Goal: Transaction & Acquisition: Download file/media

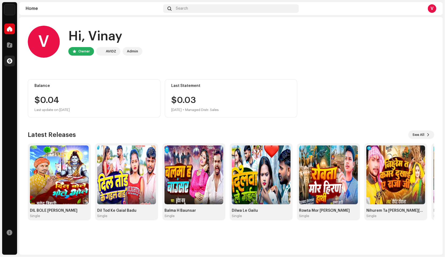
click at [9, 62] on span at bounding box center [9, 61] width 5 height 4
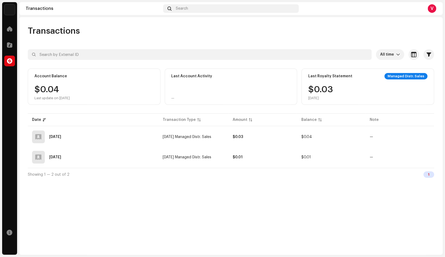
click at [432, 142] on td "—" at bounding box center [400, 136] width 69 height 19
click at [428, 138] on span "button" at bounding box center [426, 137] width 4 height 4
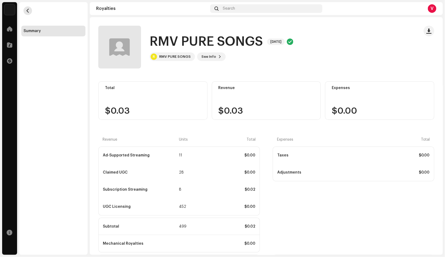
click at [29, 11] on span "button" at bounding box center [28, 11] width 4 height 4
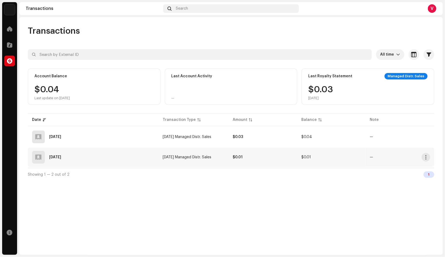
click at [434, 158] on td at bounding box center [434, 156] width 0 height 19
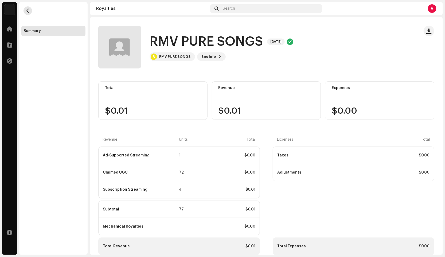
click at [26, 10] on span "button" at bounding box center [28, 11] width 4 height 4
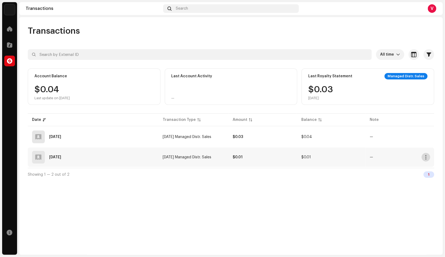
click at [430, 156] on button "button" at bounding box center [426, 157] width 9 height 9
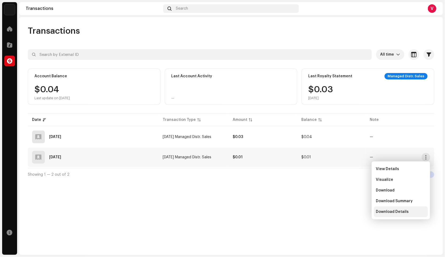
click at [400, 213] on span "Download Details" at bounding box center [392, 211] width 33 height 4
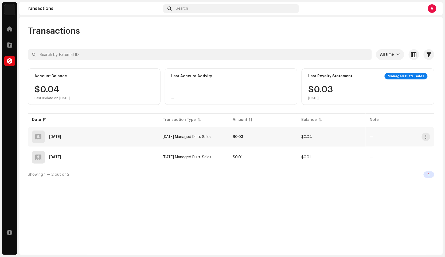
click at [434, 130] on td at bounding box center [434, 136] width 0 height 19
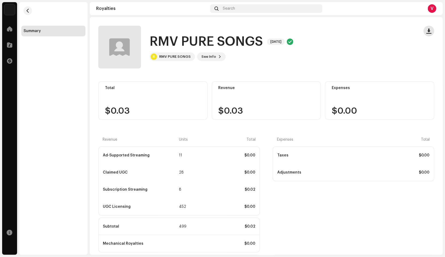
click at [428, 29] on span "button" at bounding box center [429, 31] width 5 height 4
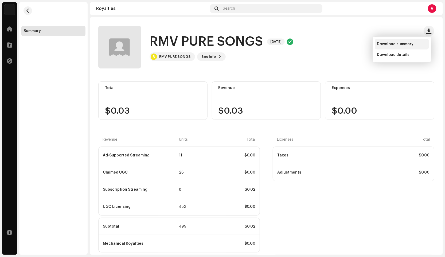
click at [401, 48] on div "Download summary" at bounding box center [402, 44] width 54 height 11
